Goal: Task Accomplishment & Management: Use online tool/utility

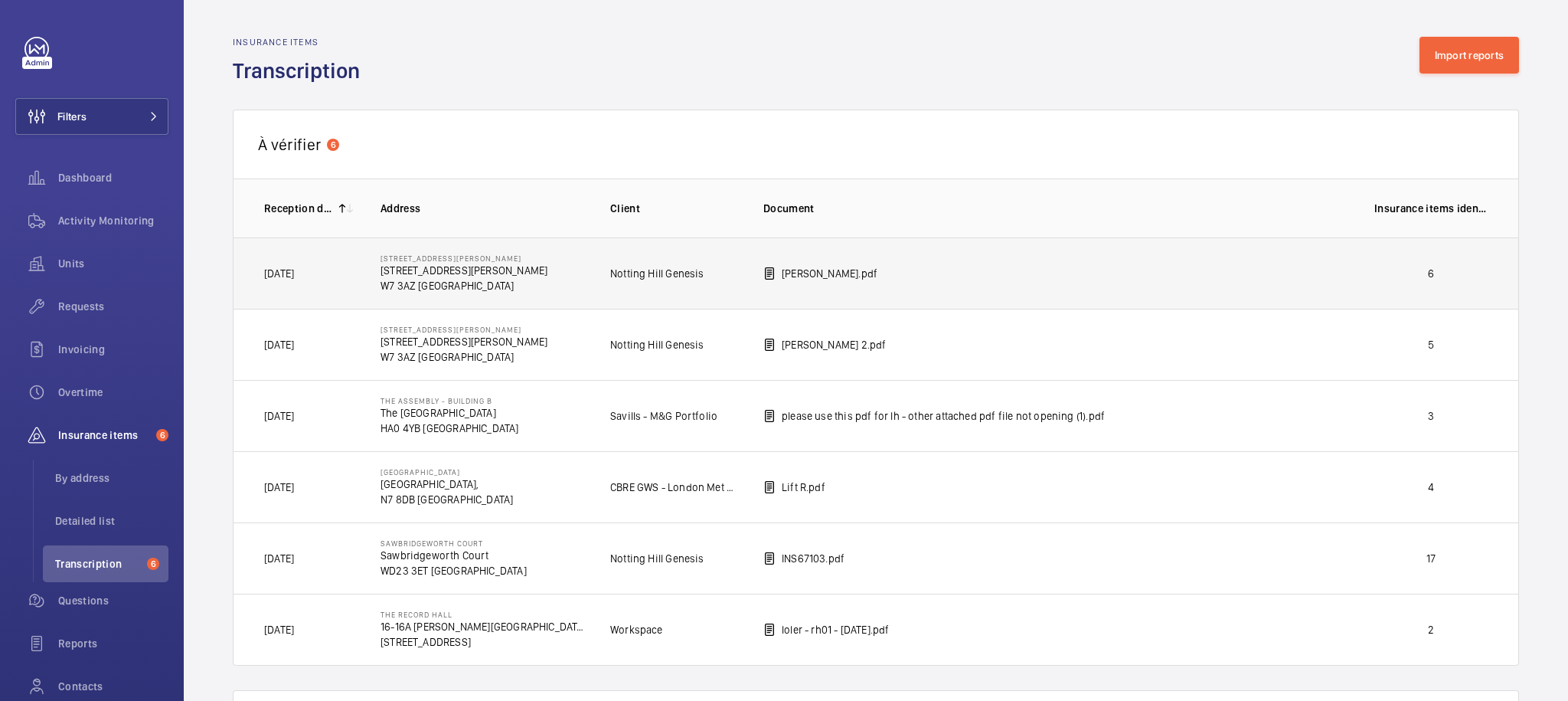
click at [903, 282] on td "[PERSON_NAME].pdf" at bounding box center [1044, 273] width 611 height 71
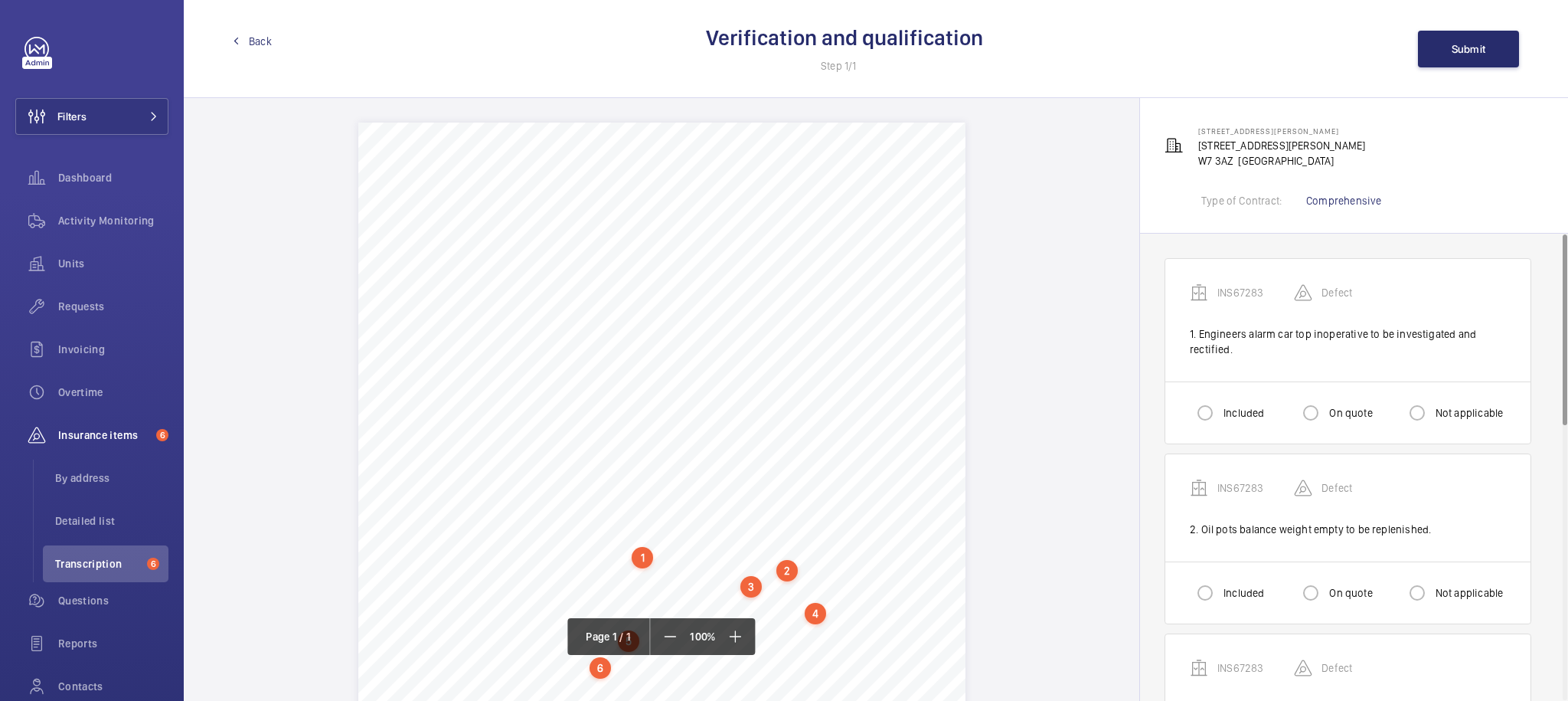
click at [240, 37] on link "Back" at bounding box center [252, 41] width 39 height 15
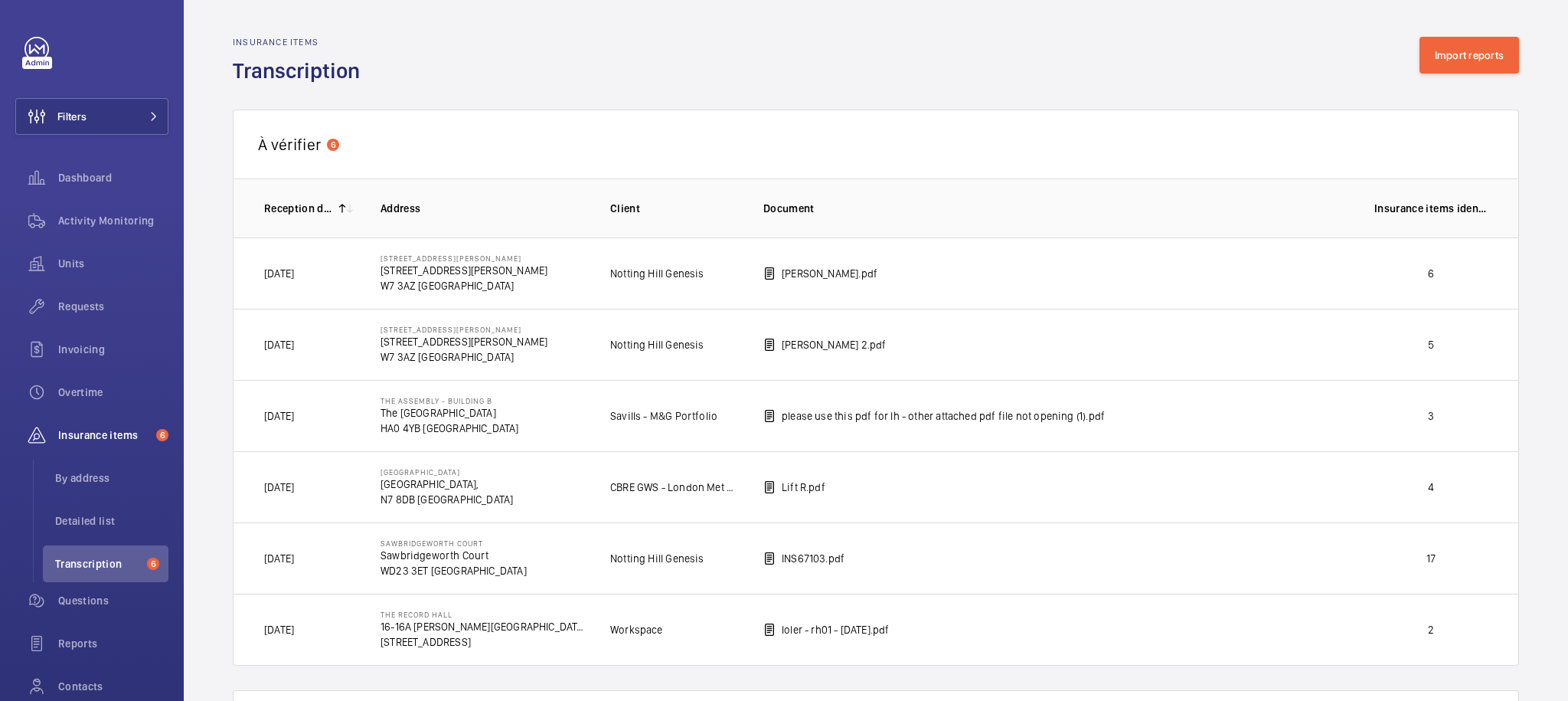
click at [948, 152] on div "À vérifier 6" at bounding box center [876, 145] width 1287 height 69
